Goal: Task Accomplishment & Management: Manage account settings

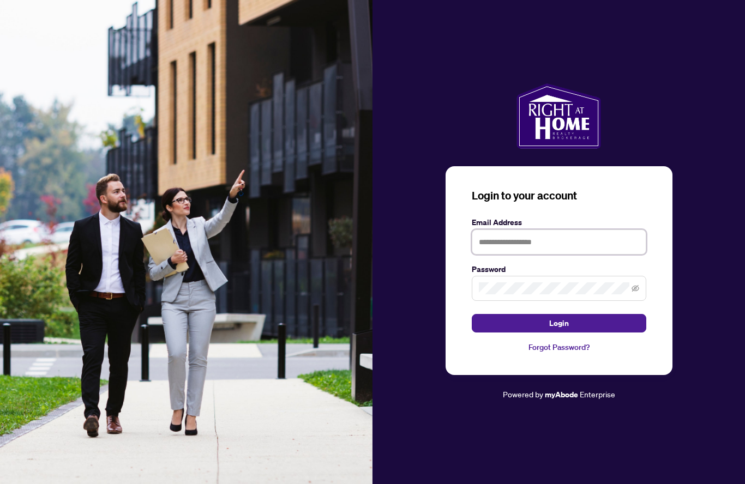
click at [501, 255] on input "text" at bounding box center [559, 242] width 175 height 25
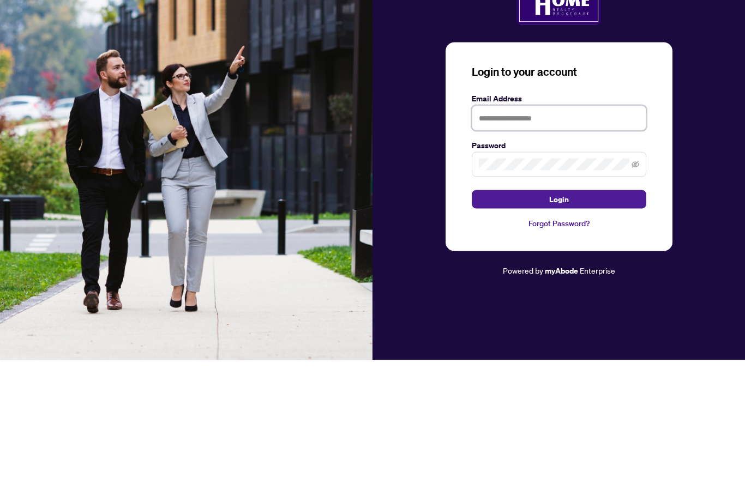
type input "**********"
click at [559, 314] on button "Login" at bounding box center [559, 323] width 175 height 19
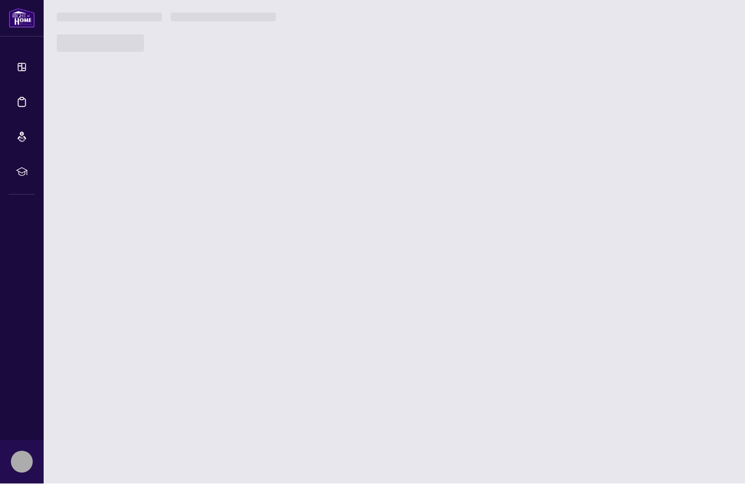
scroll to position [1, 0]
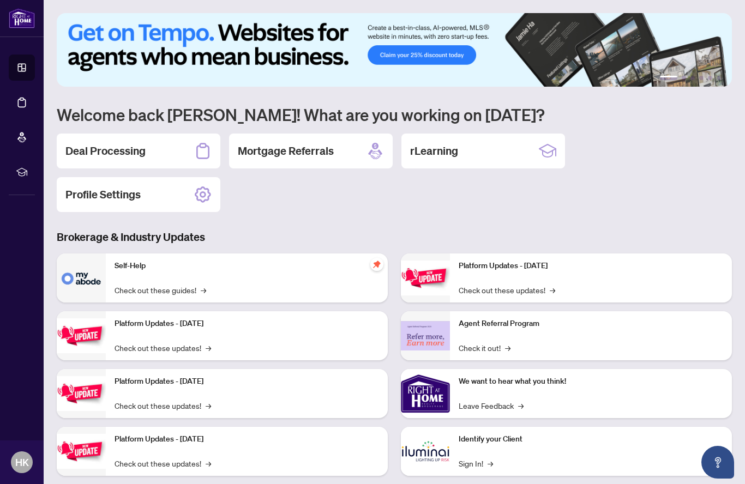
click at [137, 156] on h2 "Deal Processing" at bounding box center [105, 150] width 80 height 15
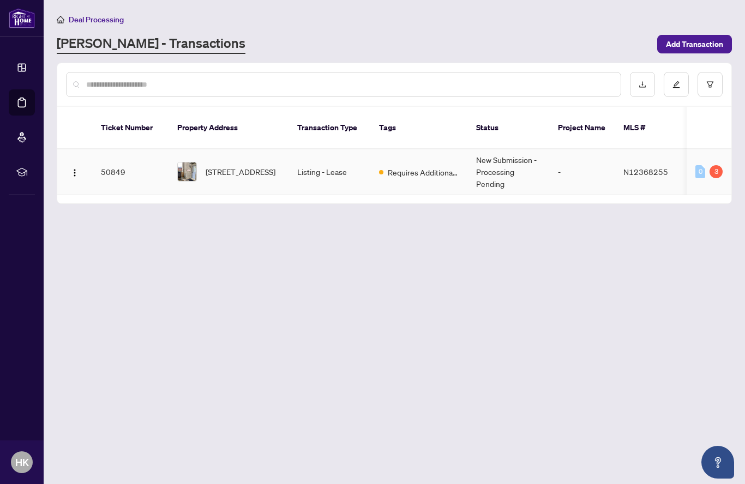
click at [238, 172] on td "[STREET_ADDRESS]" at bounding box center [229, 171] width 120 height 45
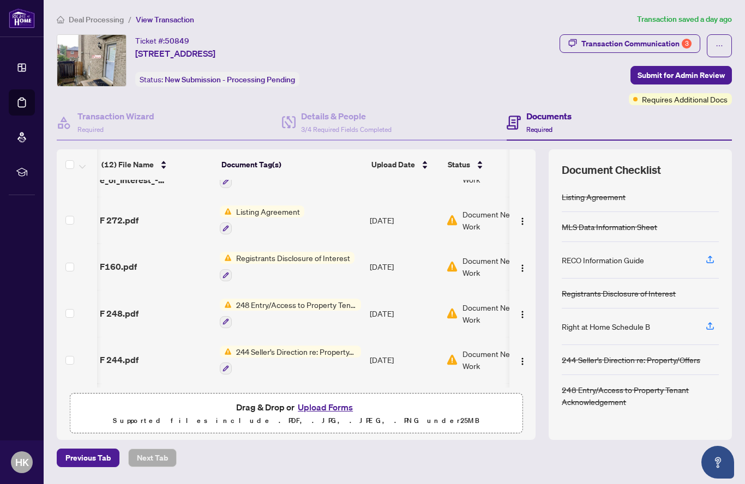
scroll to position [0, 2]
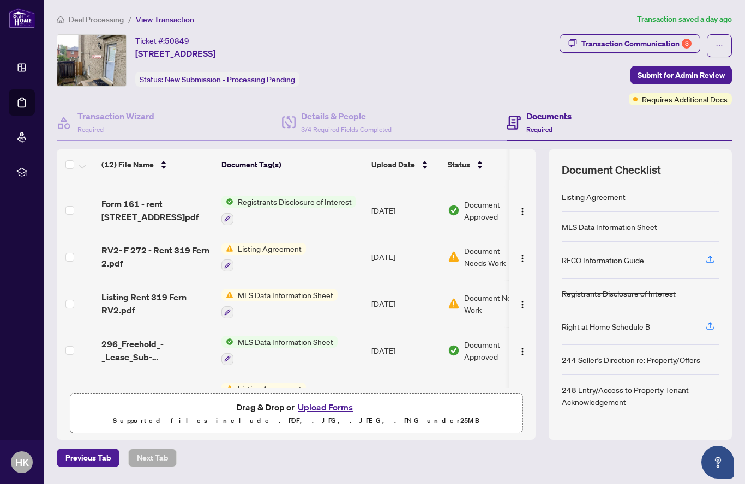
click at [519, 260] on img "button" at bounding box center [522, 258] width 9 height 9
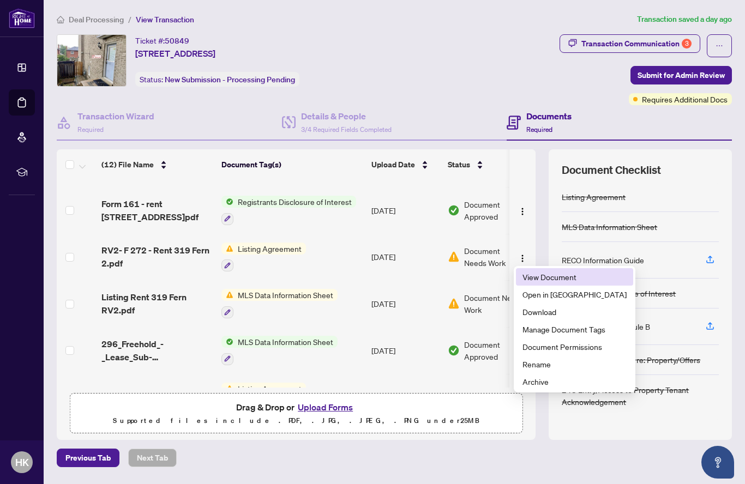
click at [565, 273] on span "View Document" at bounding box center [575, 277] width 104 height 12
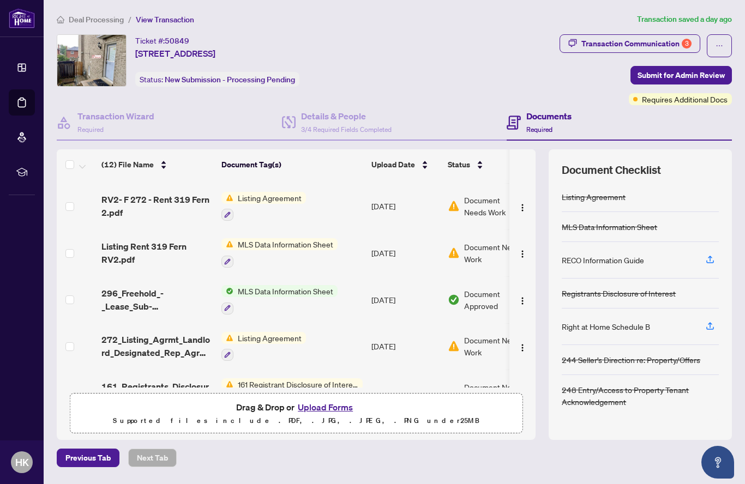
scroll to position [91, 0]
click at [332, 415] on button "Upload Forms" at bounding box center [326, 407] width 62 height 14
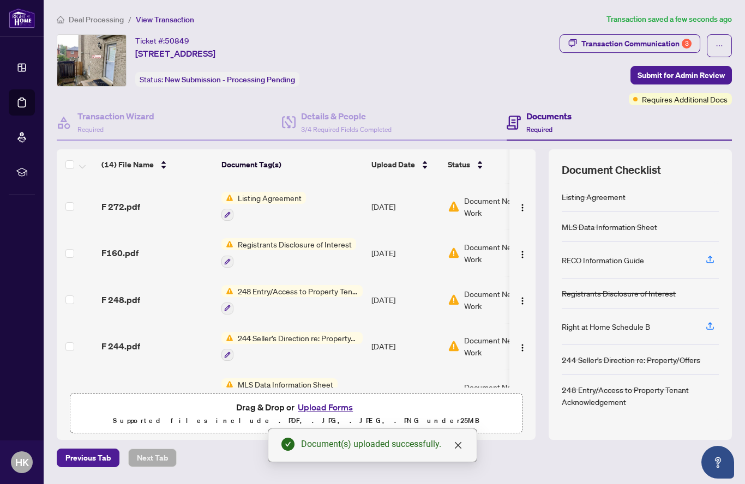
scroll to position [411, 0]
click at [463, 440] on link "Close" at bounding box center [458, 446] width 12 height 12
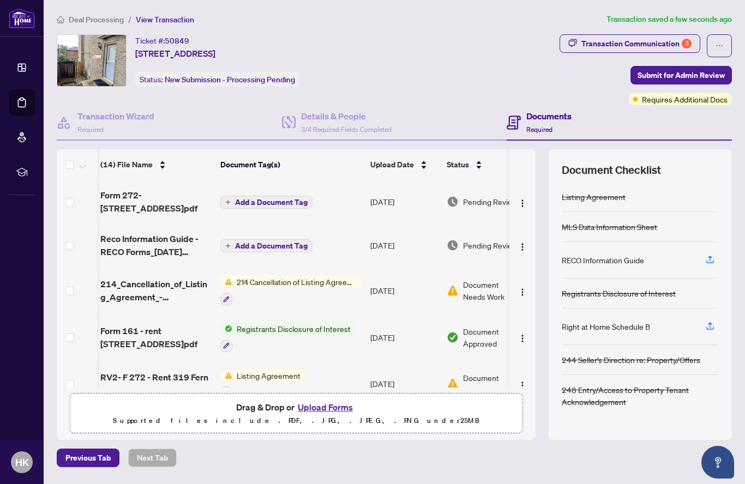
scroll to position [0, 1]
